Goal: Find specific page/section: Find specific page/section

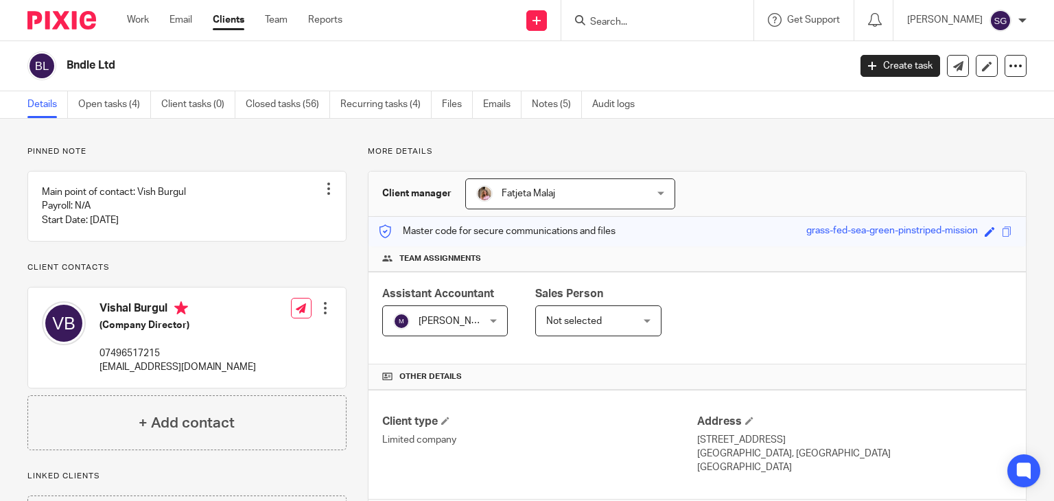
scroll to position [353, 0]
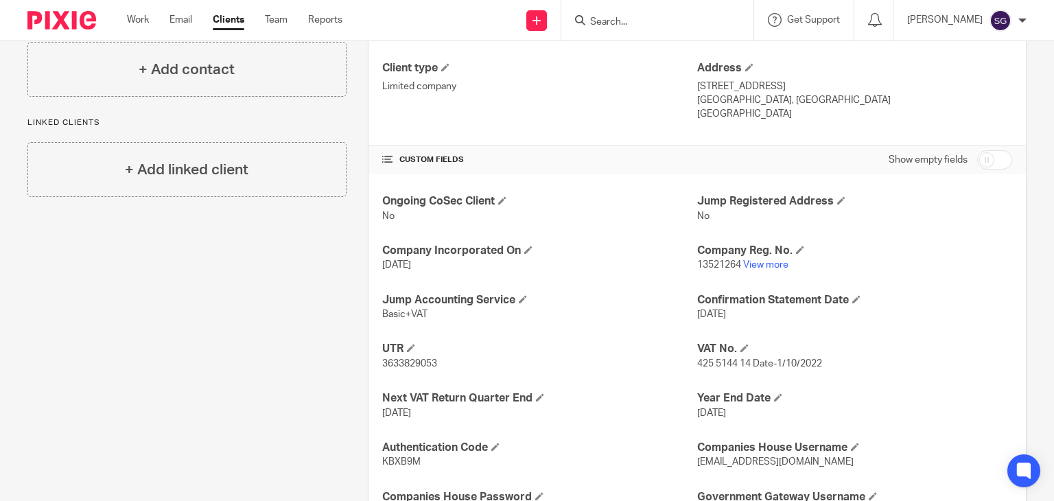
click at [620, 23] on input "Search" at bounding box center [651, 22] width 124 height 12
type input "ducari"
click at [658, 44] on link at bounding box center [671, 53] width 170 height 21
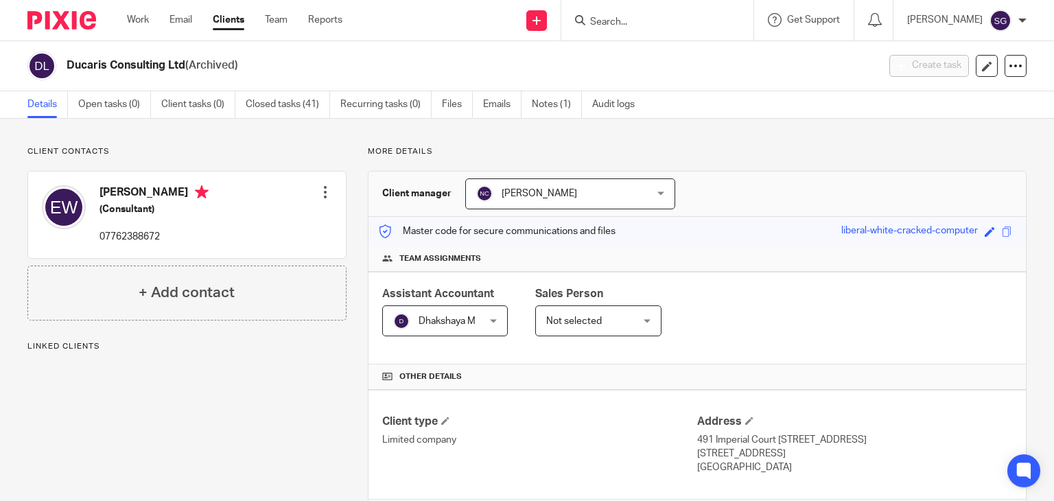
click at [616, 23] on input "Search" at bounding box center [651, 22] width 124 height 12
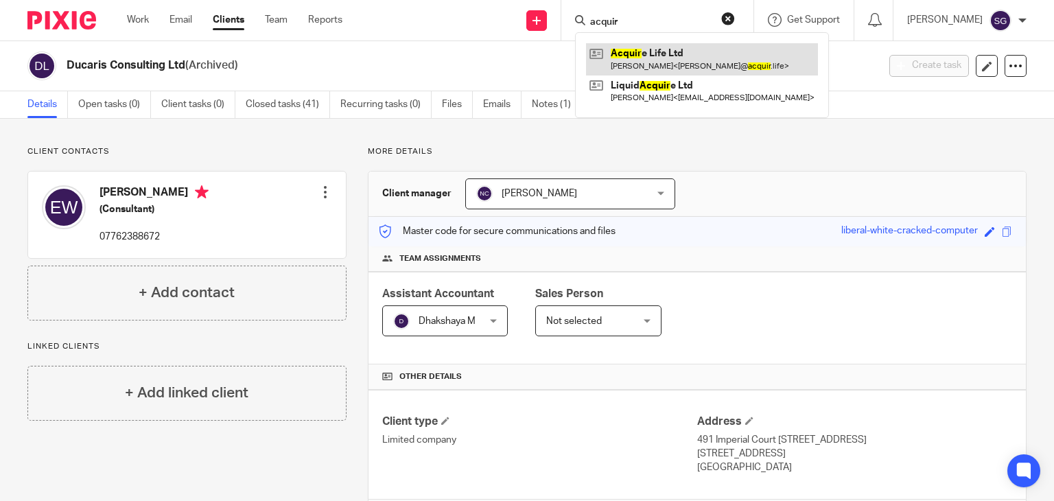
type input "acquir"
click at [635, 57] on link at bounding box center [702, 59] width 232 height 32
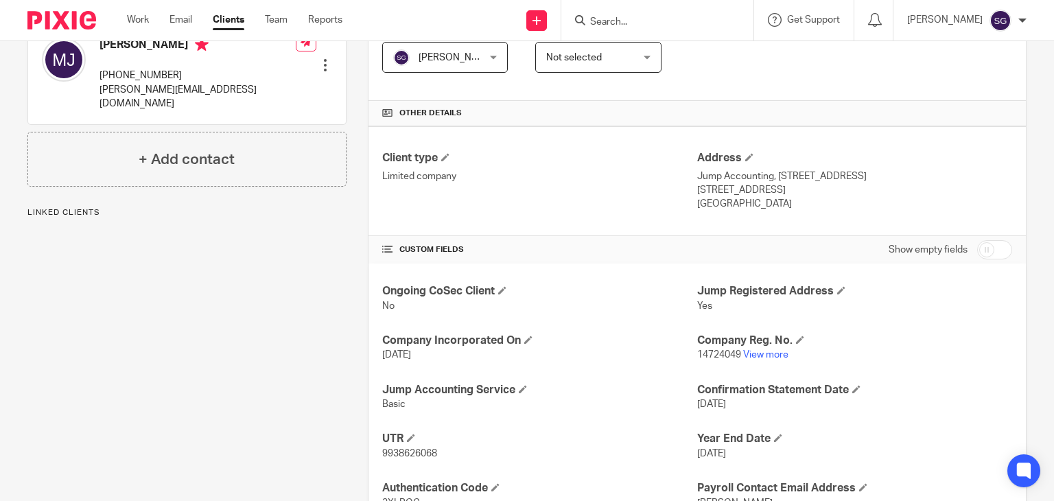
scroll to position [265, 0]
click at [769, 352] on link "View more" at bounding box center [765, 354] width 45 height 10
